Goal: Navigation & Orientation: Find specific page/section

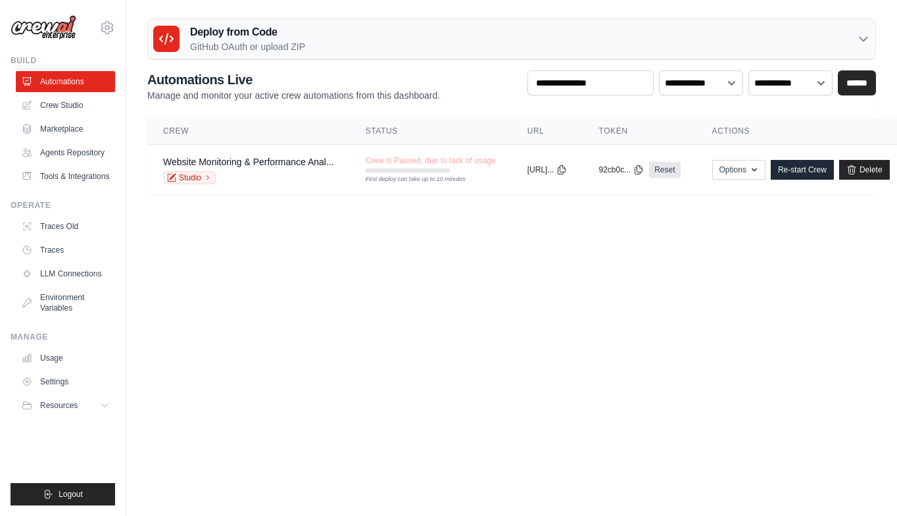
drag, startPoint x: 40, startPoint y: 62, endPoint x: 2, endPoint y: 59, distance: 38.2
click at [2, 59] on div "ulyssesf@ciandt.com Settings Build Automations" at bounding box center [63, 258] width 126 height 516
click at [62, 105] on link "Crew Studio" at bounding box center [66, 105] width 99 height 21
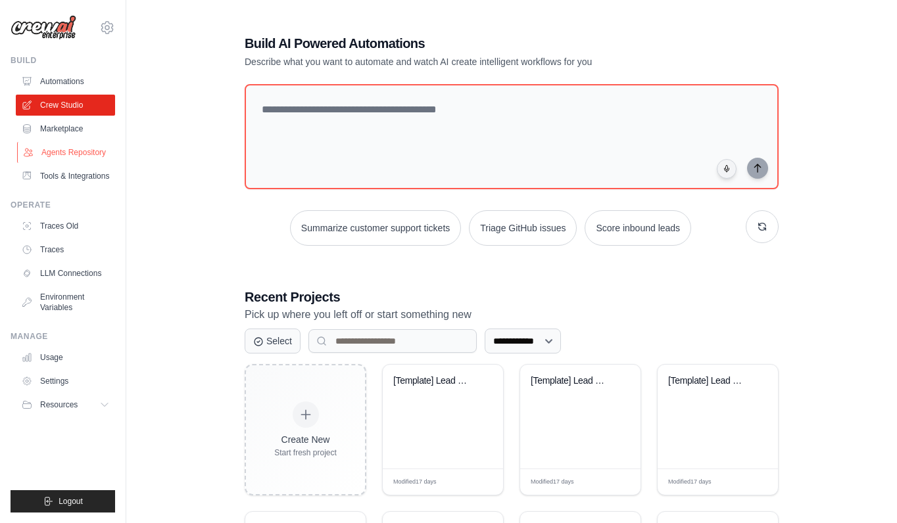
click at [89, 151] on link "Agents Repository" at bounding box center [66, 152] width 99 height 21
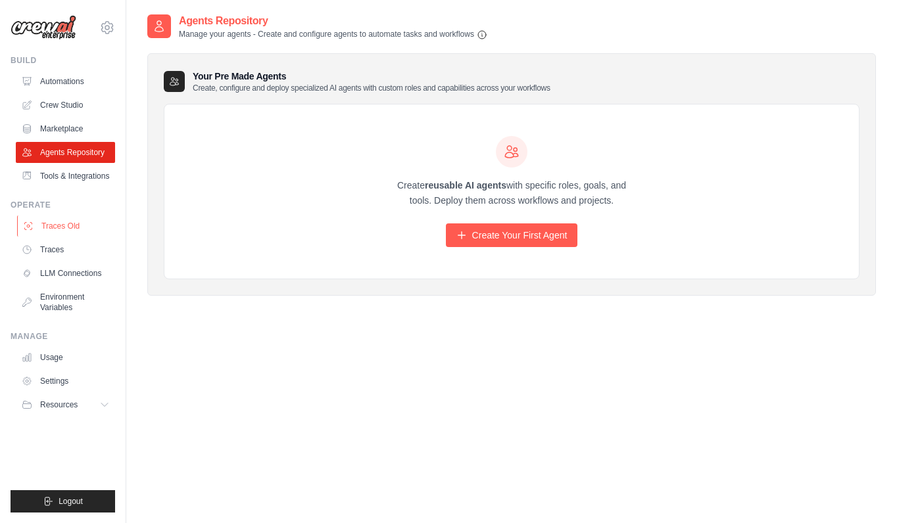
click at [62, 229] on link "Traces Old" at bounding box center [66, 226] width 99 height 21
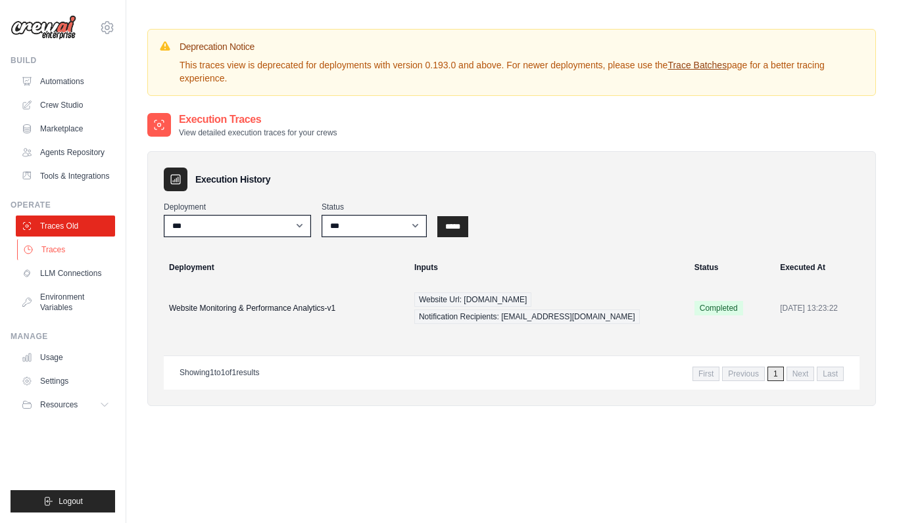
click at [53, 255] on link "Traces" at bounding box center [66, 249] width 99 height 21
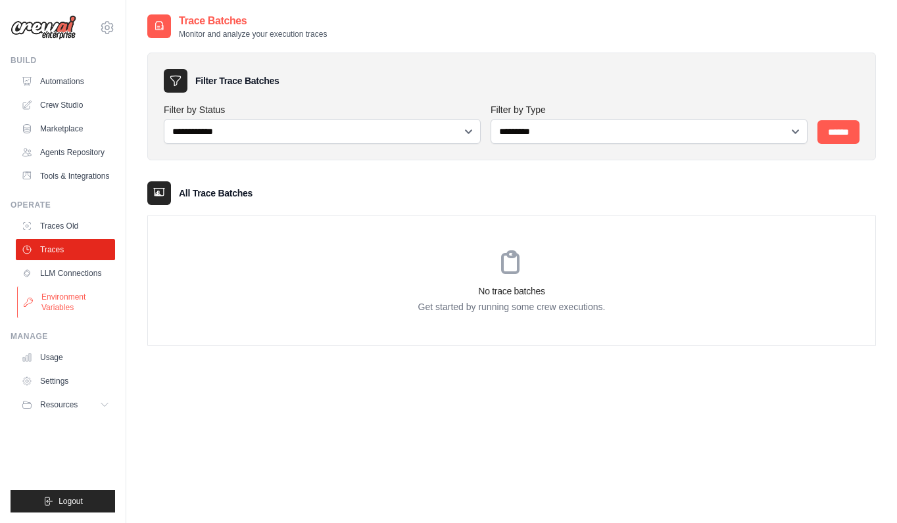
click at [71, 309] on link "Environment Variables" at bounding box center [66, 303] width 99 height 32
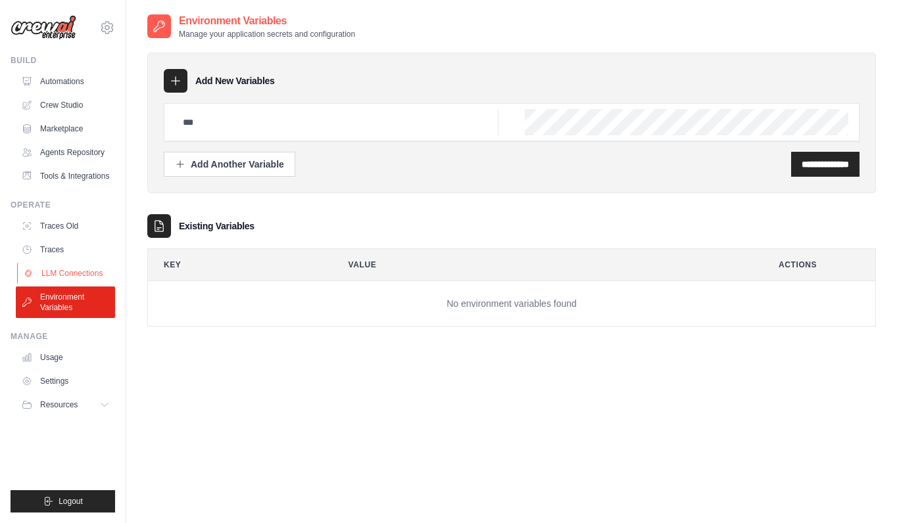
click at [78, 274] on link "LLM Connections" at bounding box center [66, 273] width 99 height 21
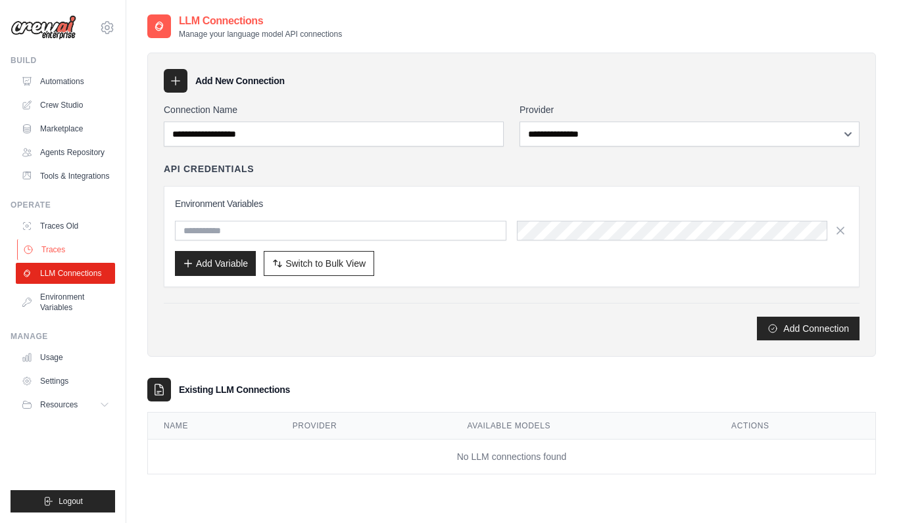
click at [49, 245] on link "Traces" at bounding box center [66, 249] width 99 height 21
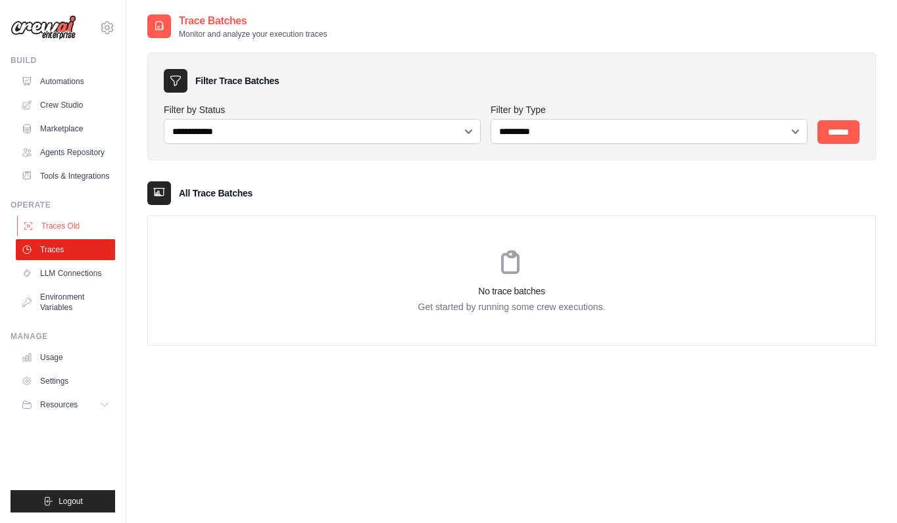
click at [68, 223] on link "Traces Old" at bounding box center [66, 226] width 99 height 21
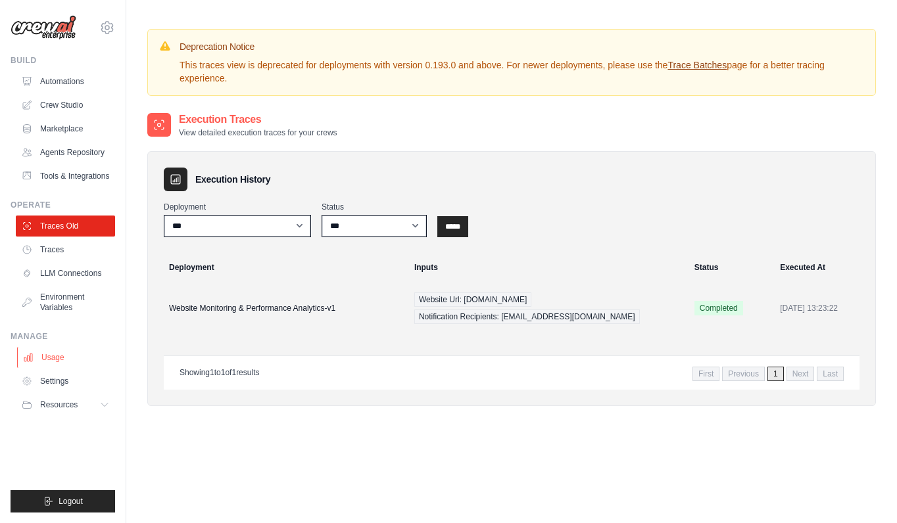
click at [51, 356] on link "Usage" at bounding box center [66, 357] width 99 height 21
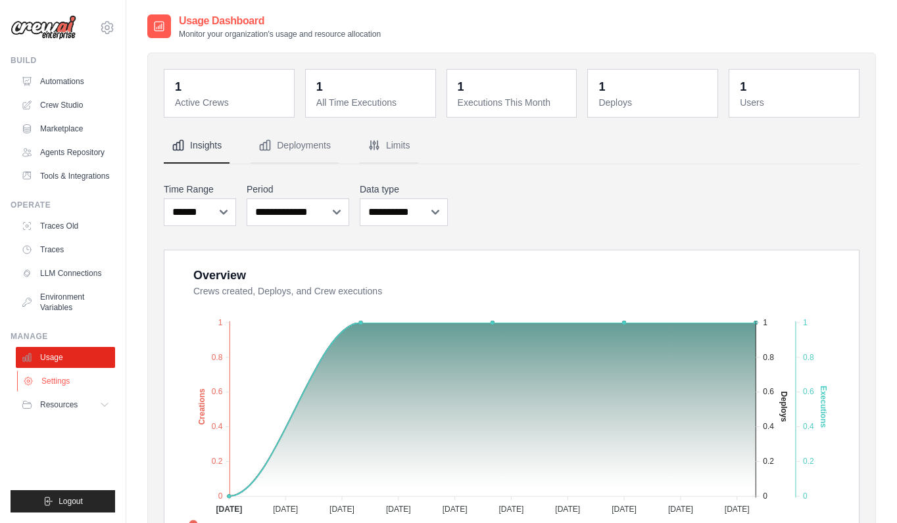
click at [71, 381] on link "Settings" at bounding box center [66, 381] width 99 height 21
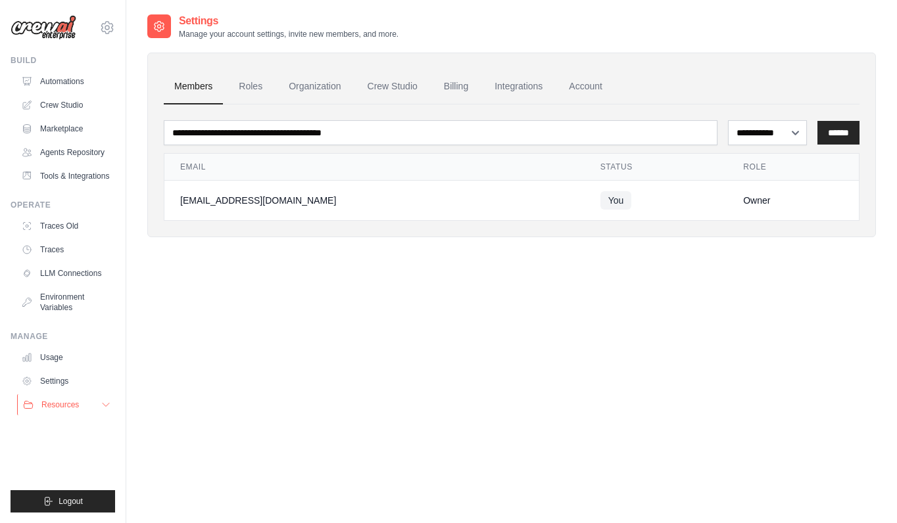
click at [78, 402] on span "Resources" at bounding box center [59, 405] width 37 height 11
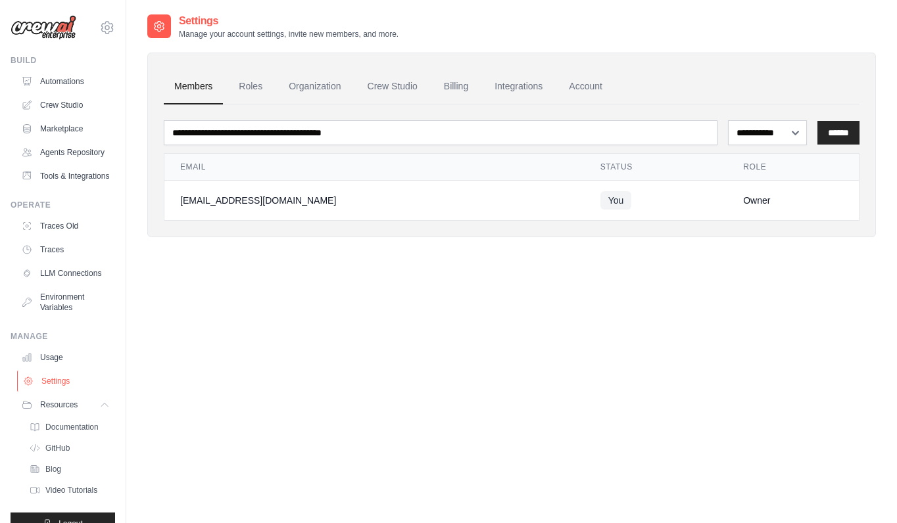
click at [60, 392] on link "Settings" at bounding box center [66, 381] width 99 height 21
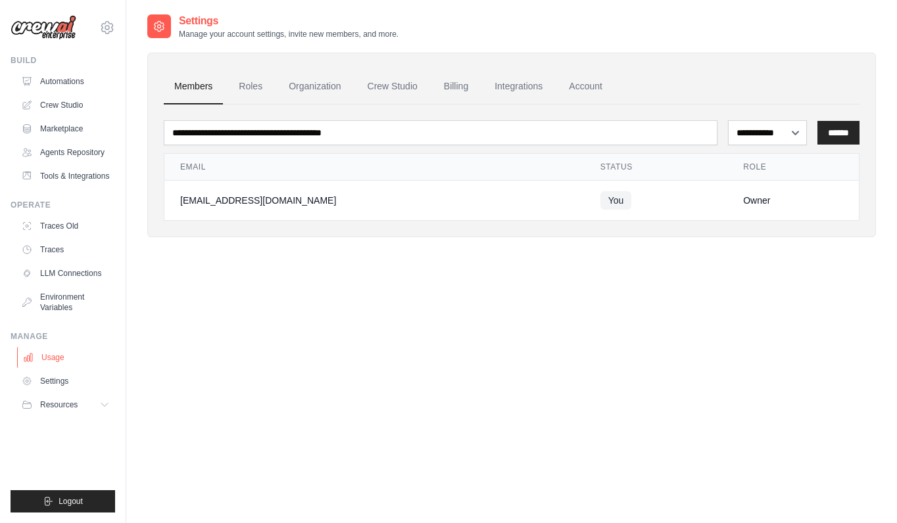
click at [50, 351] on link "Usage" at bounding box center [66, 357] width 99 height 21
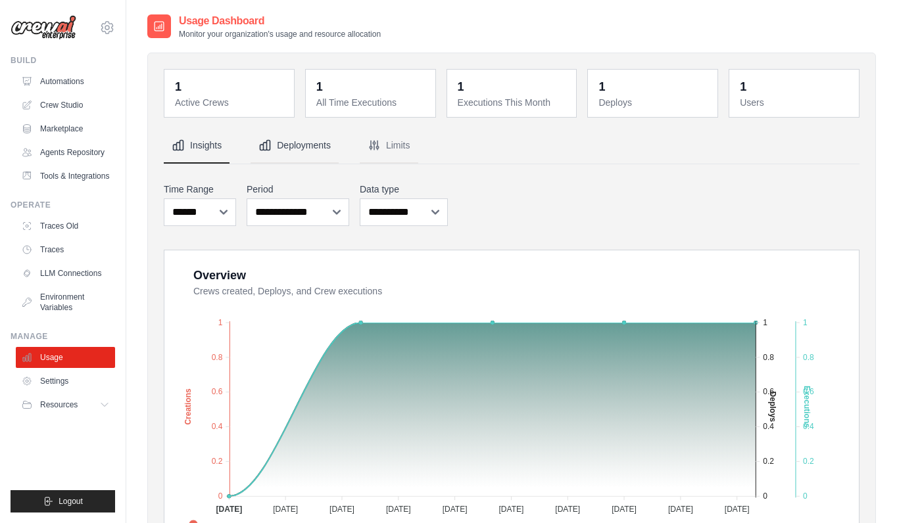
click at [304, 149] on button "Deployments" at bounding box center [295, 146] width 88 height 36
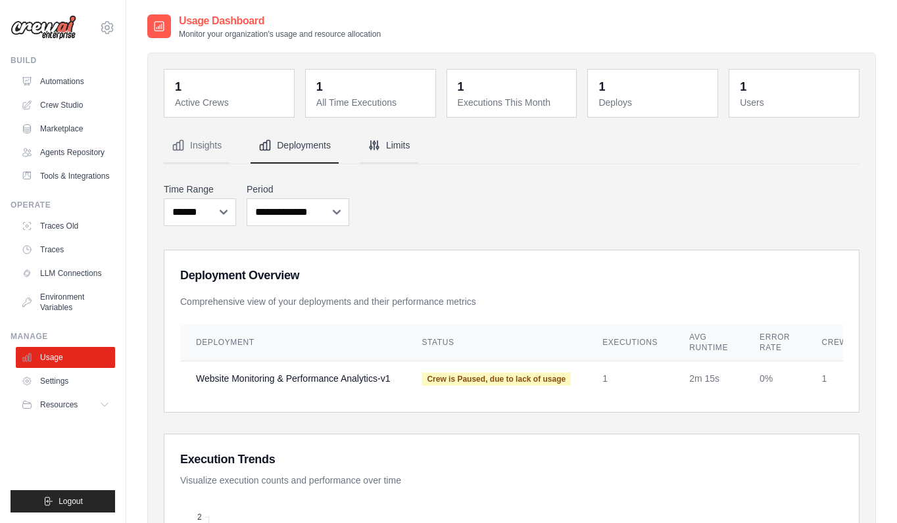
click at [399, 145] on button "Limits" at bounding box center [389, 146] width 59 height 36
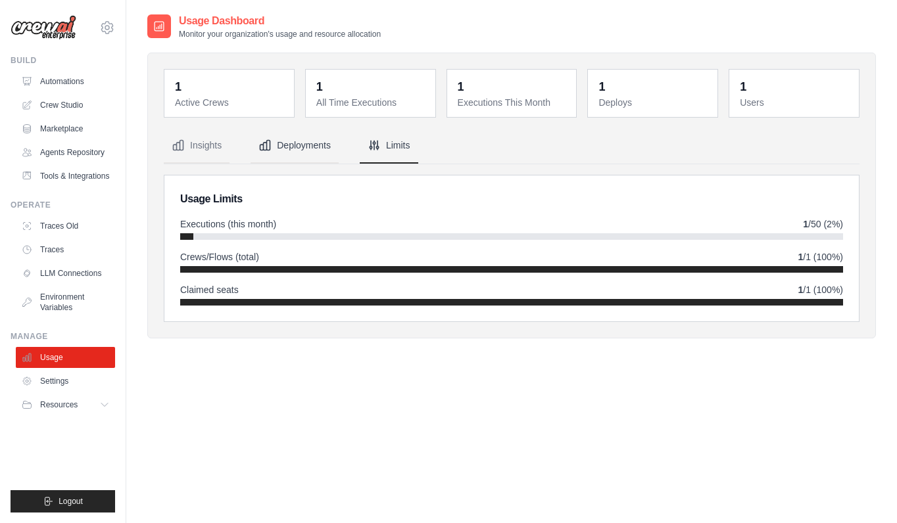
click at [312, 152] on button "Deployments" at bounding box center [295, 146] width 88 height 36
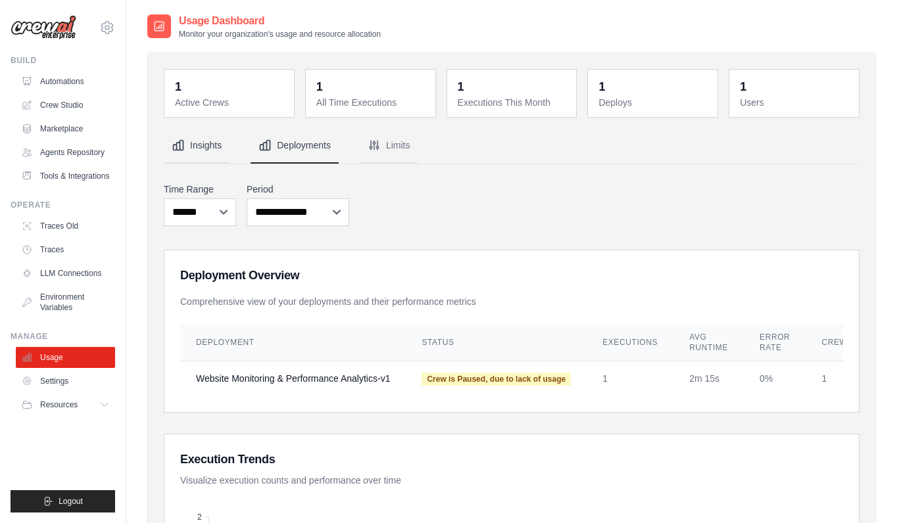
click at [214, 155] on button "Insights" at bounding box center [197, 146] width 66 height 36
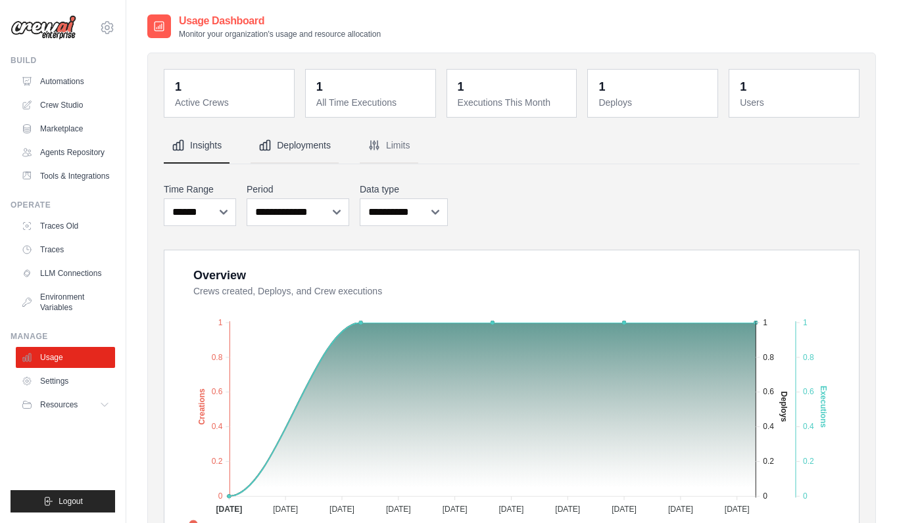
click at [326, 155] on button "Deployments" at bounding box center [295, 146] width 88 height 36
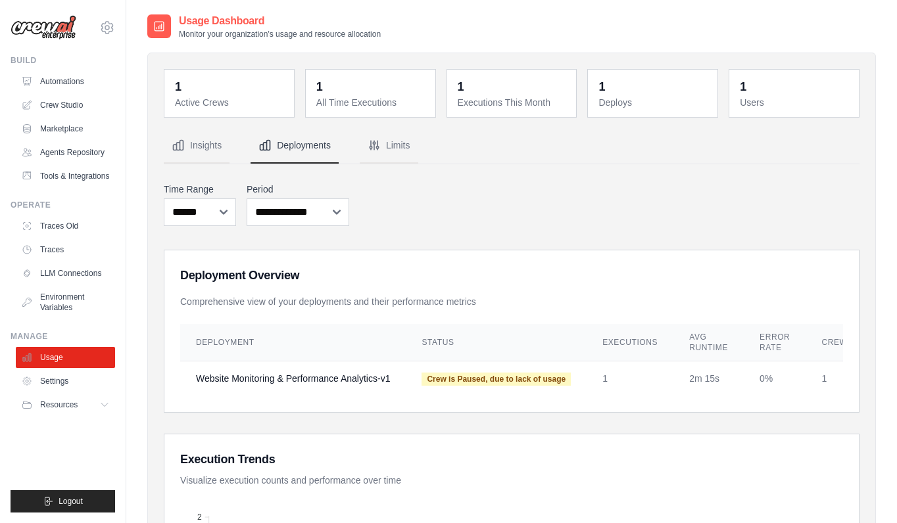
drag, startPoint x: 14, startPoint y: 62, endPoint x: 36, endPoint y: 63, distance: 21.7
click at [36, 63] on div "Build" at bounding box center [63, 60] width 105 height 11
click at [51, 251] on link "Traces" at bounding box center [66, 249] width 99 height 21
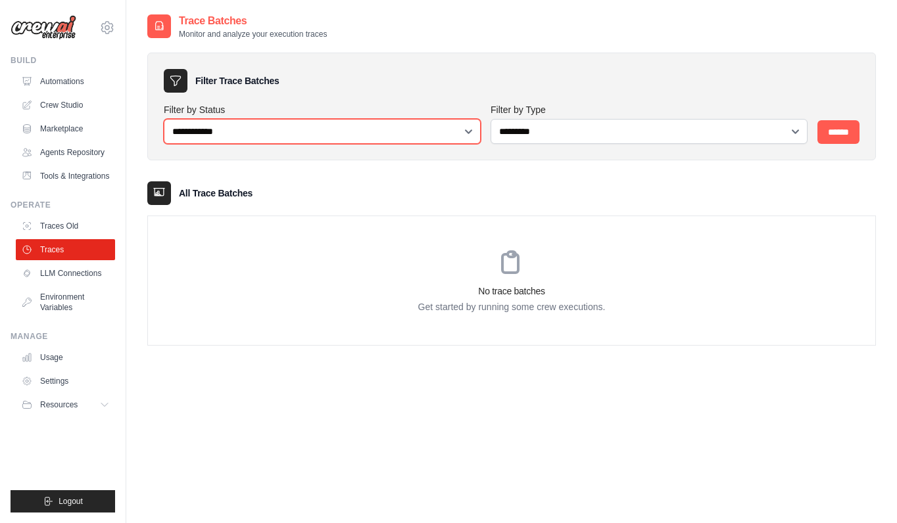
click at [293, 130] on select "**********" at bounding box center [322, 131] width 317 height 25
click at [164, 119] on select "**********" at bounding box center [322, 131] width 317 height 25
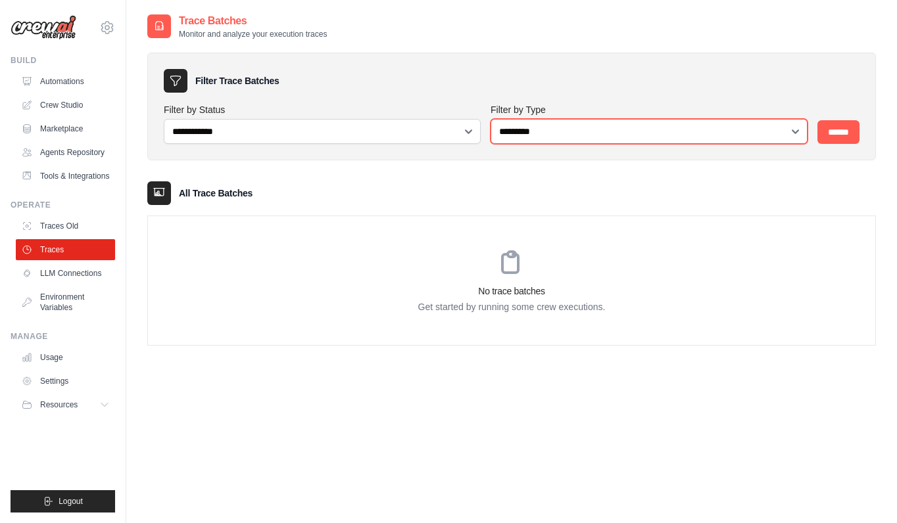
click at [584, 124] on select "**********" at bounding box center [649, 131] width 317 height 25
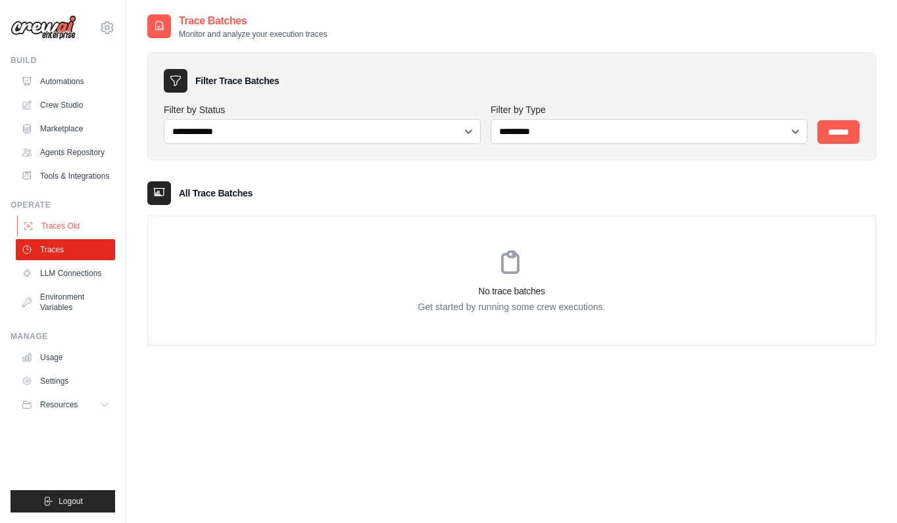
click at [58, 227] on link "Traces Old" at bounding box center [66, 226] width 99 height 21
